Goal: Transaction & Acquisition: Purchase product/service

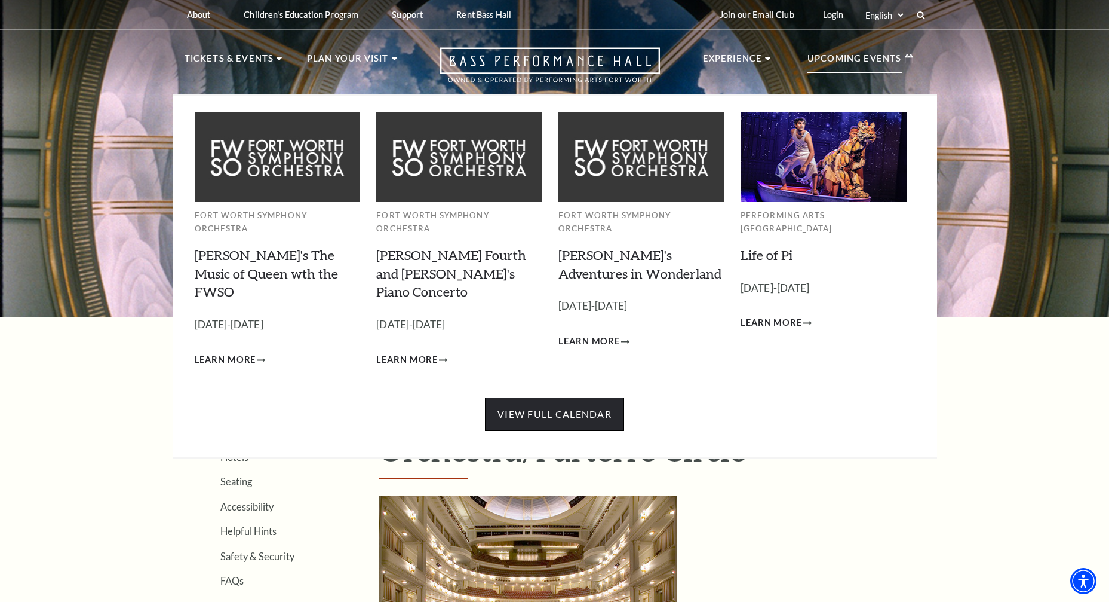
click at [577, 397] on link "View Full Calendar" at bounding box center [554, 413] width 139 height 33
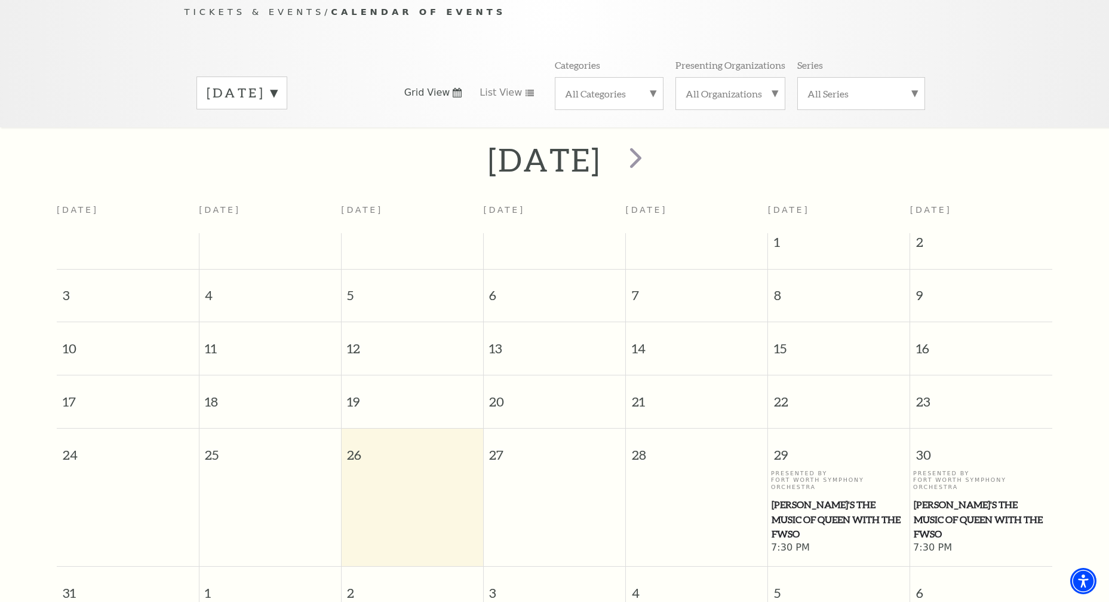
scroll to position [19, 0]
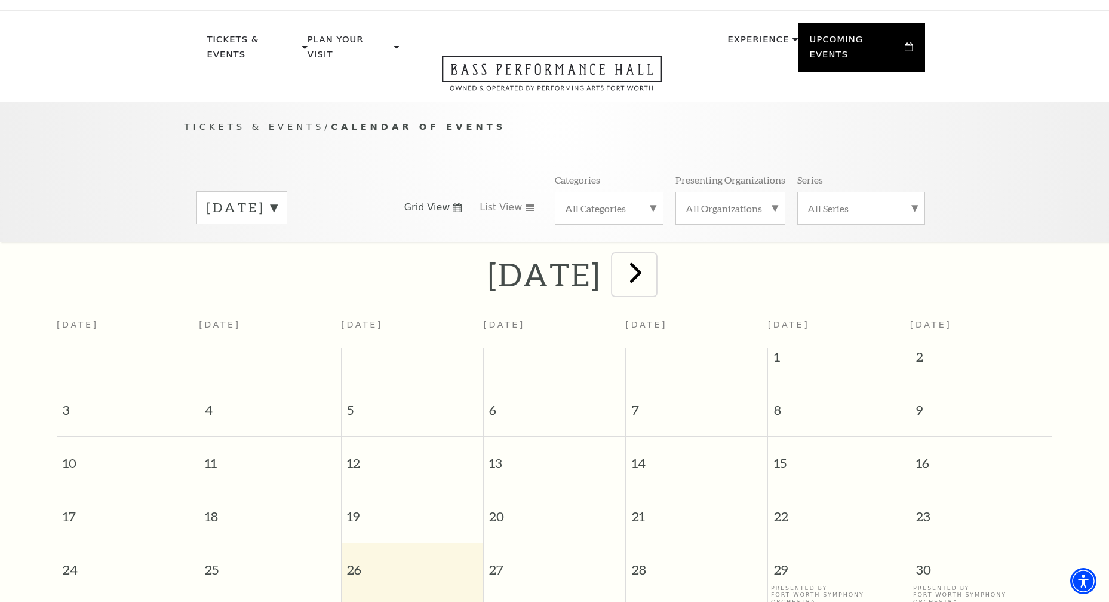
click at [653, 263] on span "next" at bounding box center [636, 272] width 34 height 34
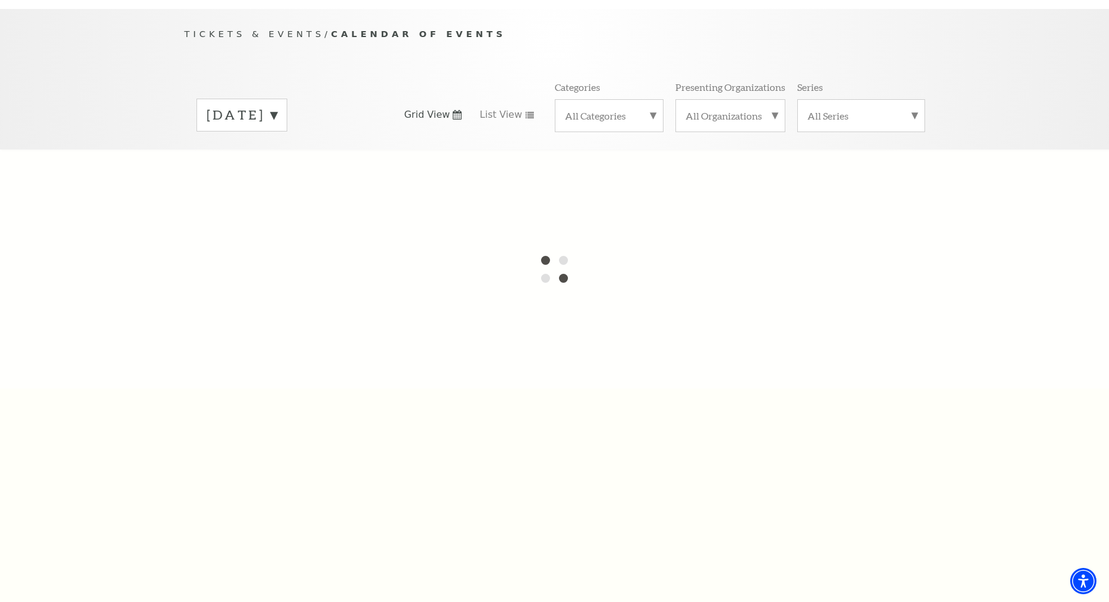
scroll to position [79, 0]
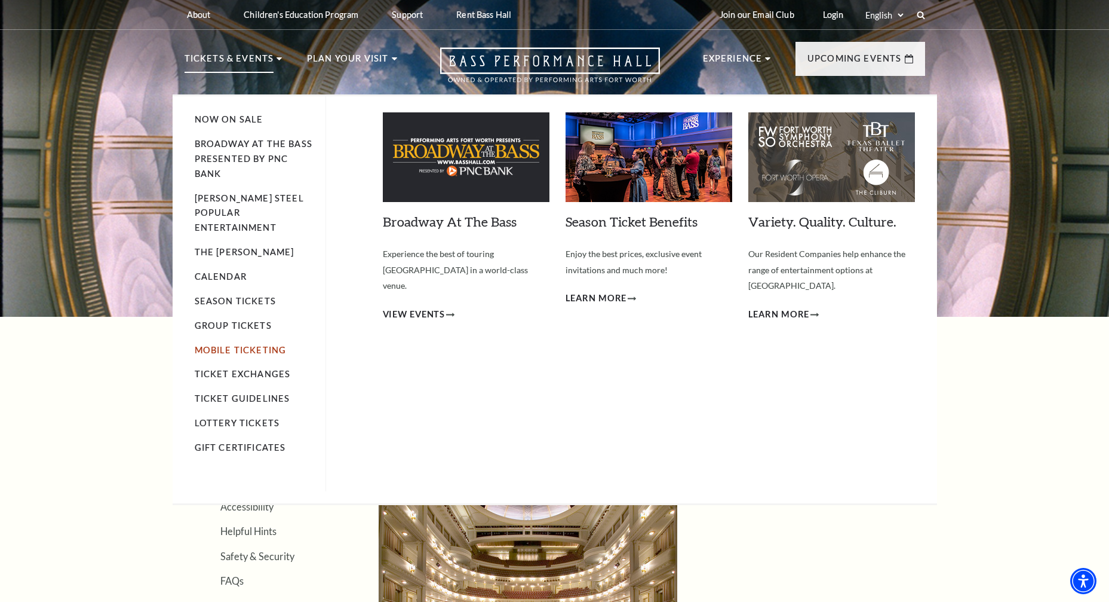
click at [226, 345] on link "Mobile Ticketing" at bounding box center [241, 350] width 92 height 10
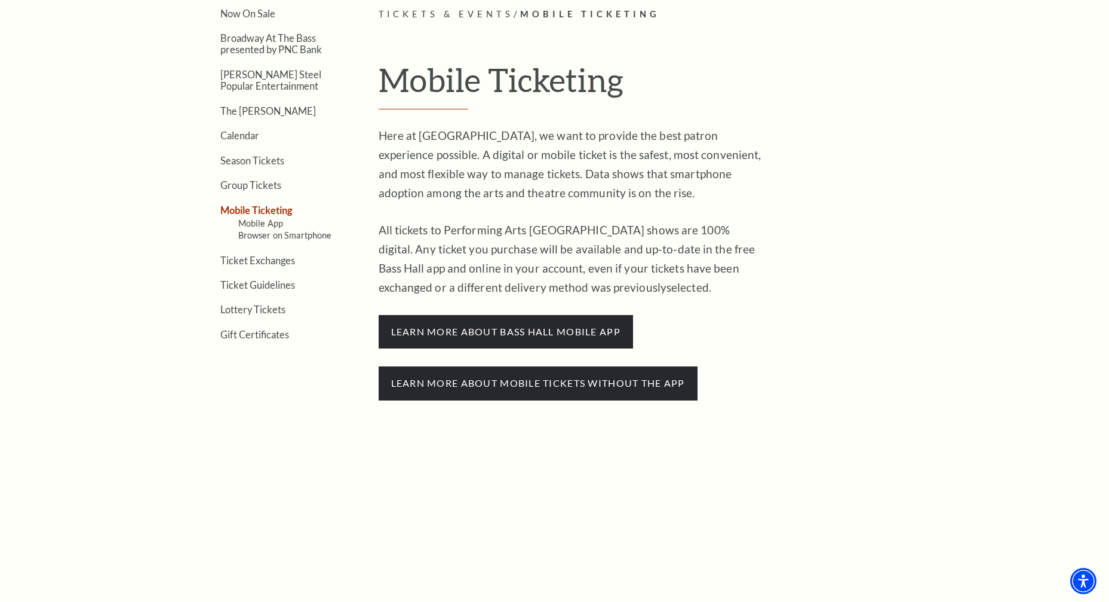
scroll to position [478, 0]
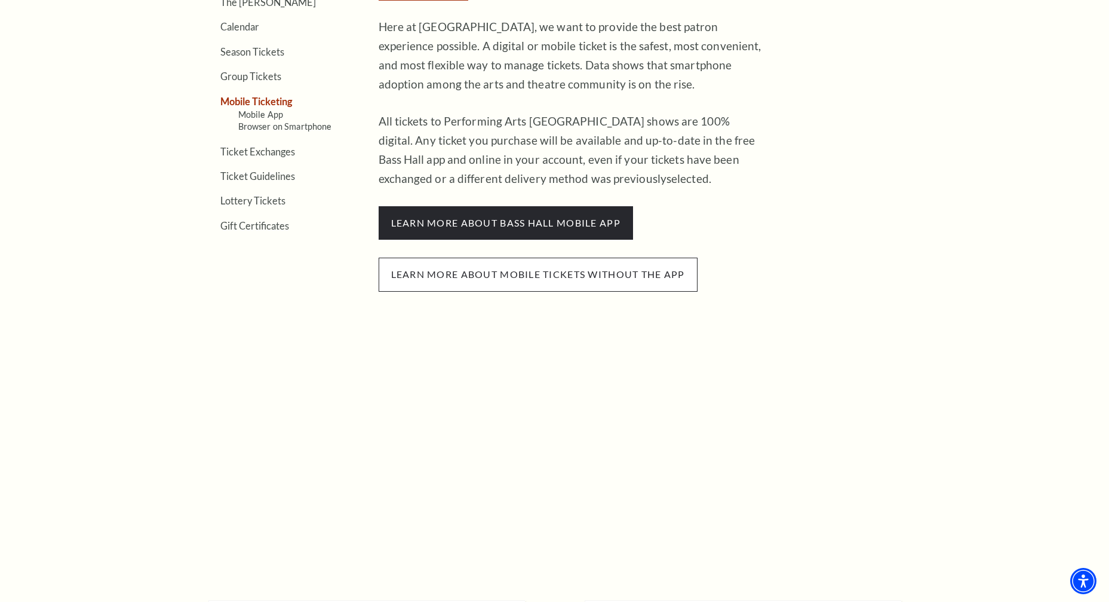
click at [609, 287] on span "Learn more about mobile tickets without the app" at bounding box center [538, 273] width 319 height 33
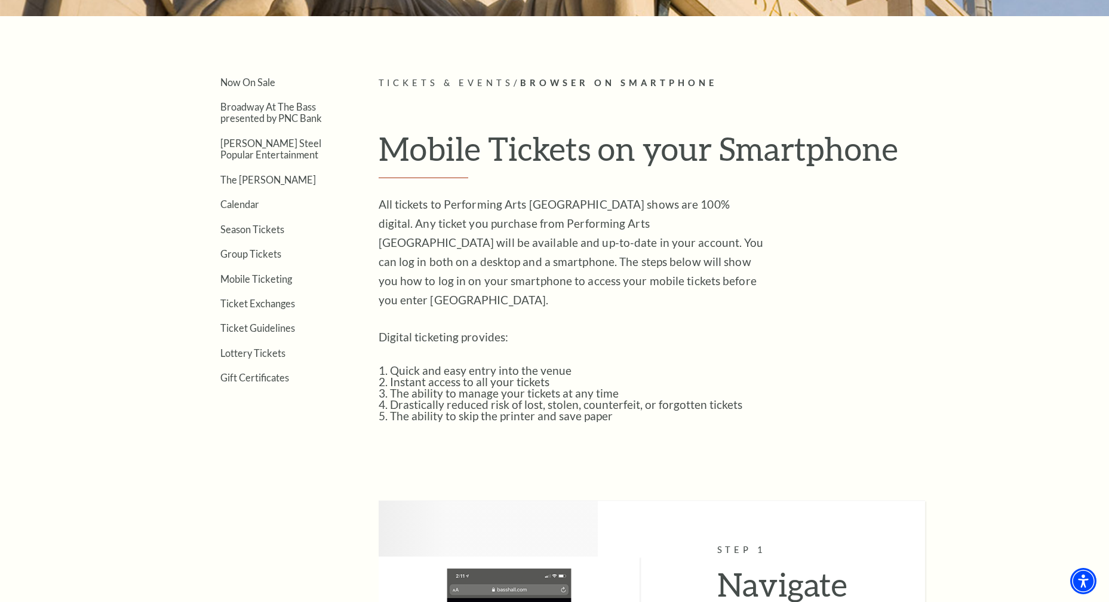
scroll to position [299, 0]
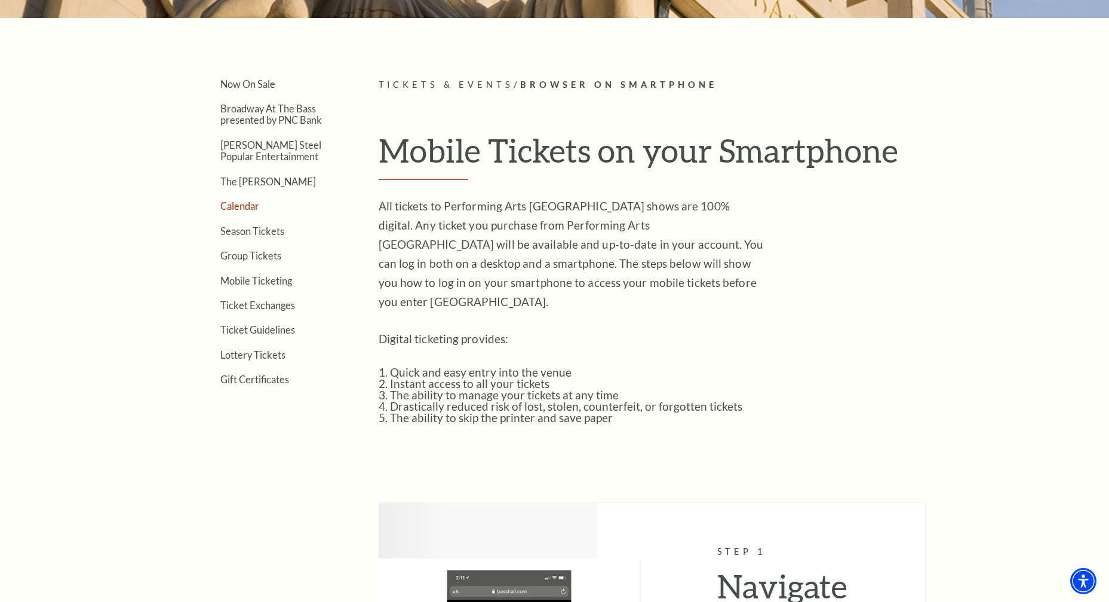
click at [238, 207] on link "Calendar" at bounding box center [239, 205] width 39 height 11
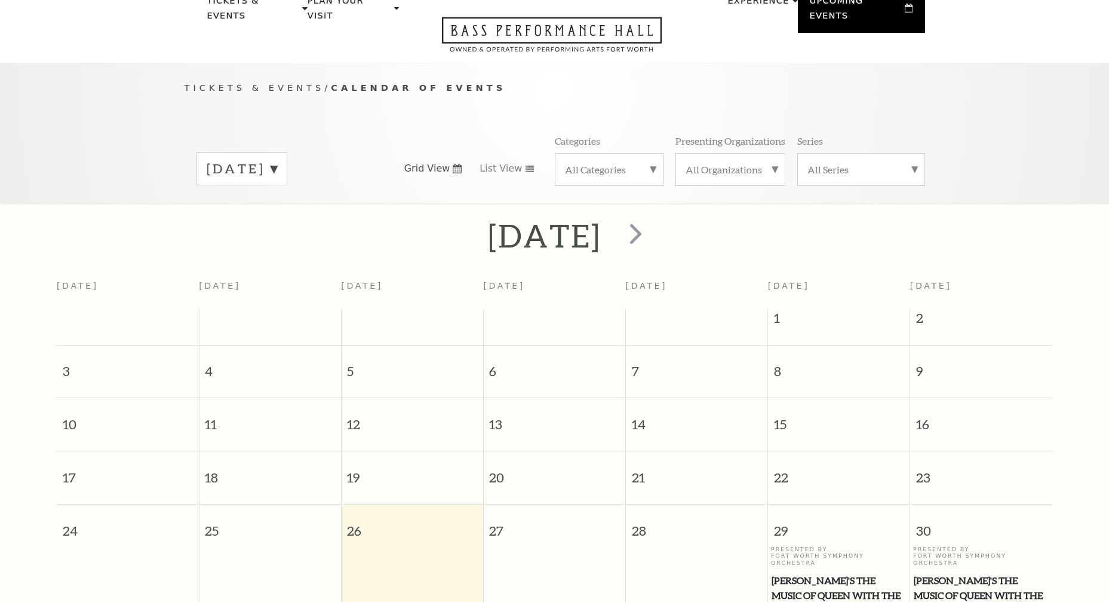
scroll to position [106, 0]
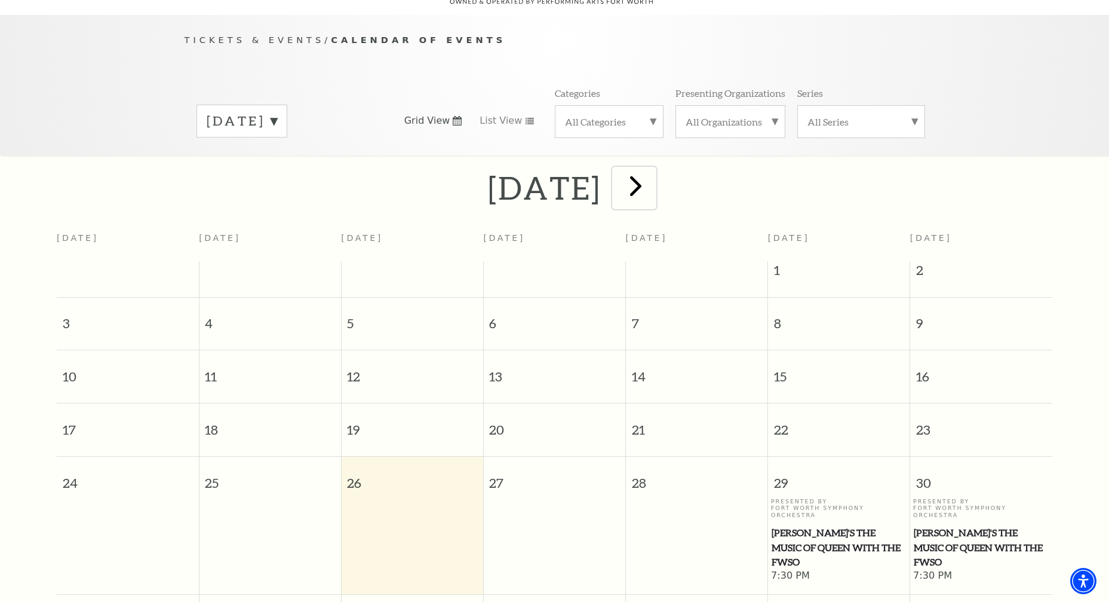
click at [653, 179] on span "next" at bounding box center [636, 185] width 34 height 34
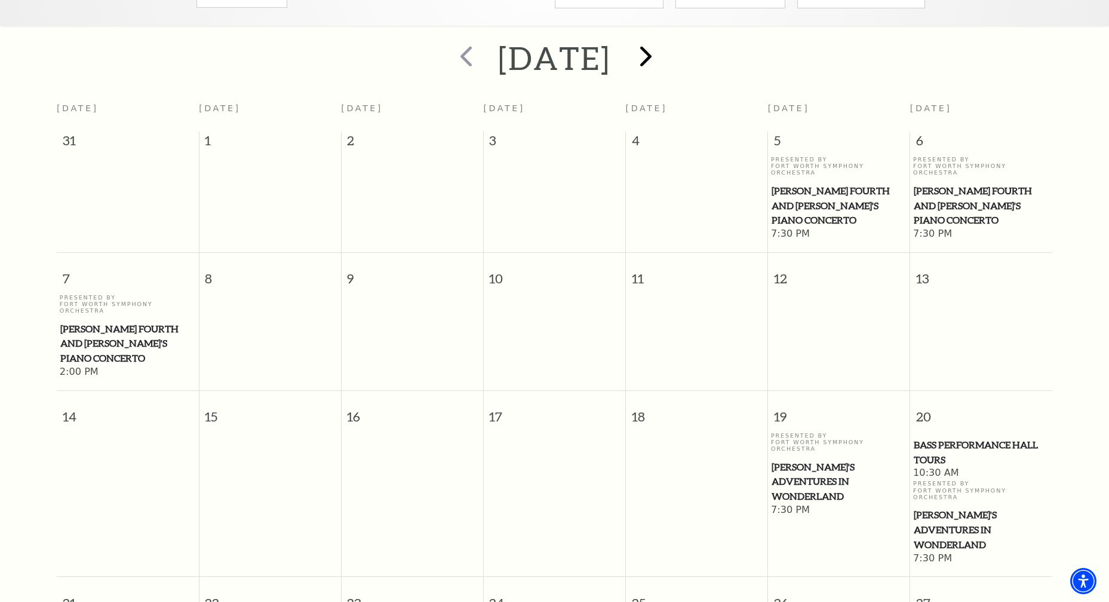
scroll to position [225, 0]
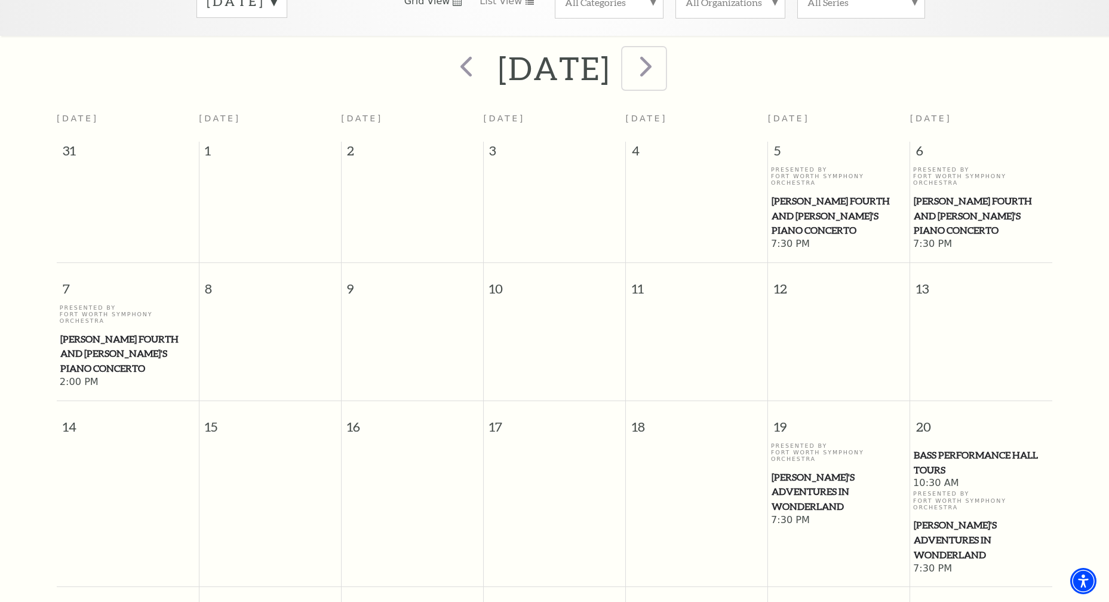
click at [663, 52] on span "next" at bounding box center [646, 66] width 34 height 34
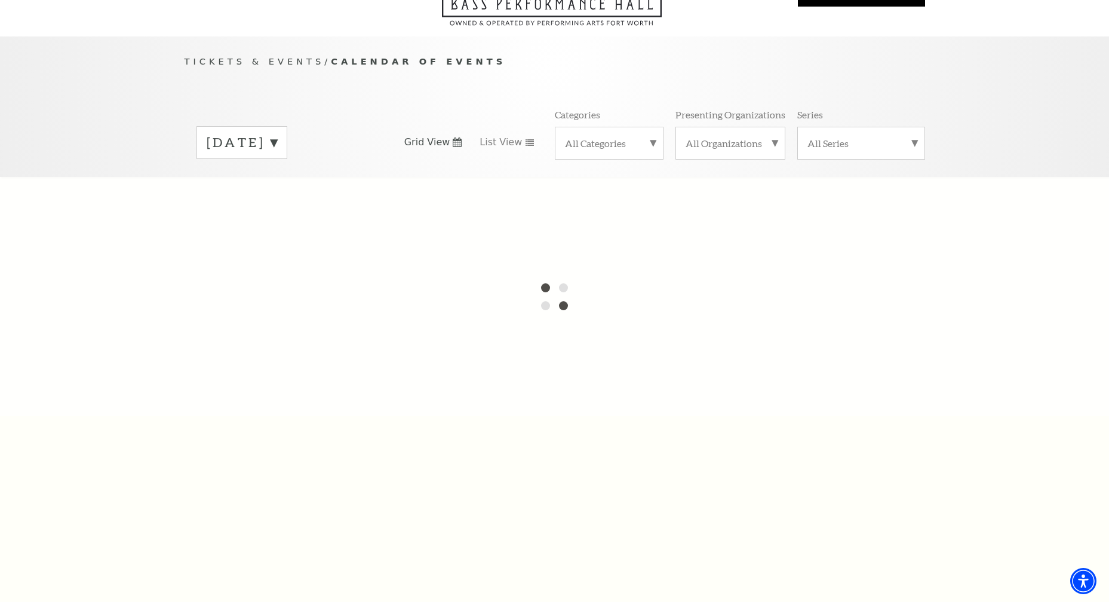
scroll to position [0, 0]
click at [352, 216] on div "Tickets & Events / Calendar of Events September 2025 Grid View List View Catego…" at bounding box center [554, 553] width 1109 height 1032
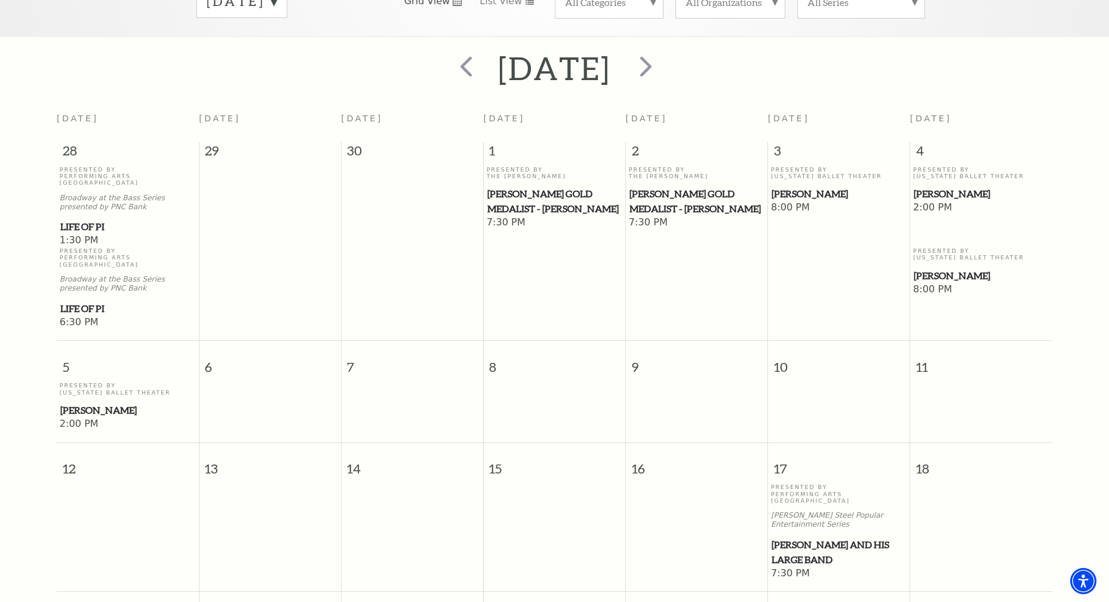
scroll to position [464, 0]
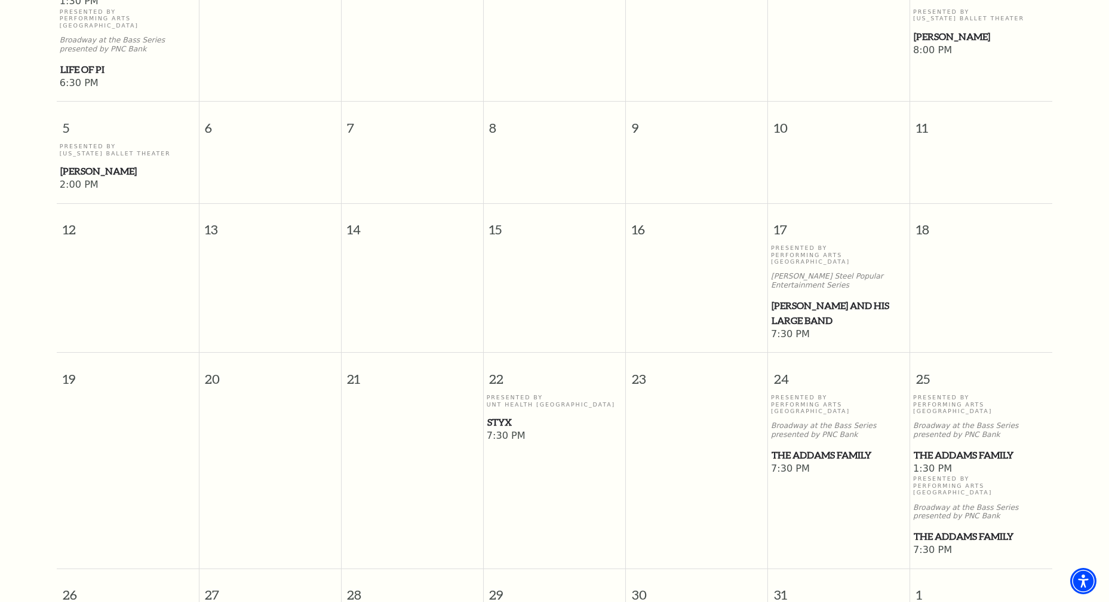
click at [507, 415] on span "Styx" at bounding box center [554, 422] width 135 height 15
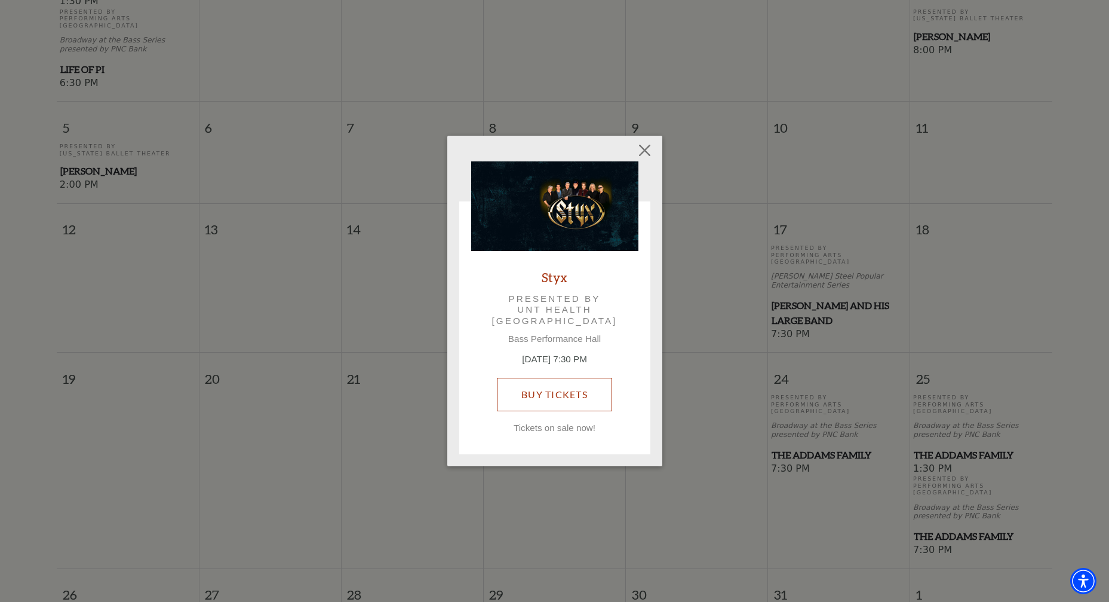
click at [507, 397] on link "Buy Tickets" at bounding box center [554, 394] width 115 height 33
